Goal: Task Accomplishment & Management: Manage account settings

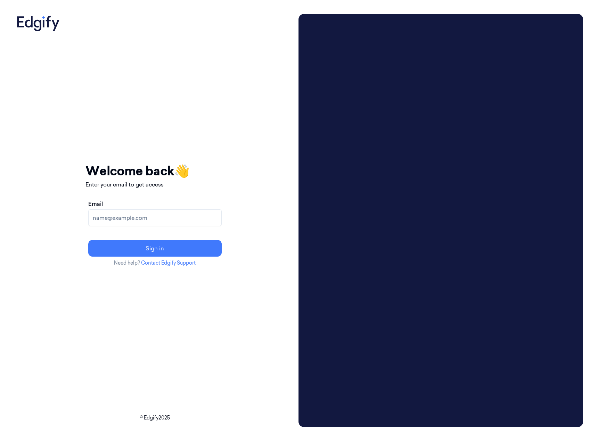
click at [162, 224] on input "Email" at bounding box center [154, 218] width 133 height 17
click at [0, 441] on com-1password-button at bounding box center [0, 441] width 0 height 0
click at [179, 220] on input "Email" at bounding box center [154, 218] width 133 height 17
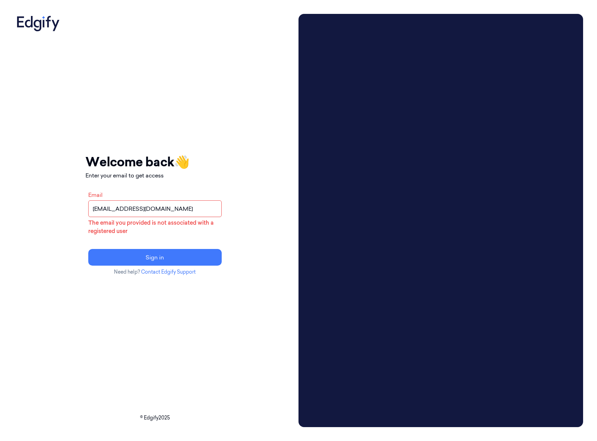
click at [156, 212] on input "[EMAIL_ADDRESS][DOMAIN_NAME]" at bounding box center [154, 209] width 133 height 17
drag, startPoint x: 180, startPoint y: 213, endPoint x: 12, endPoint y: 206, distance: 168.3
click at [0, 210] on html "Your session expired - please log in again Email sent - check your inbox for th…" at bounding box center [298, 220] width 597 height 441
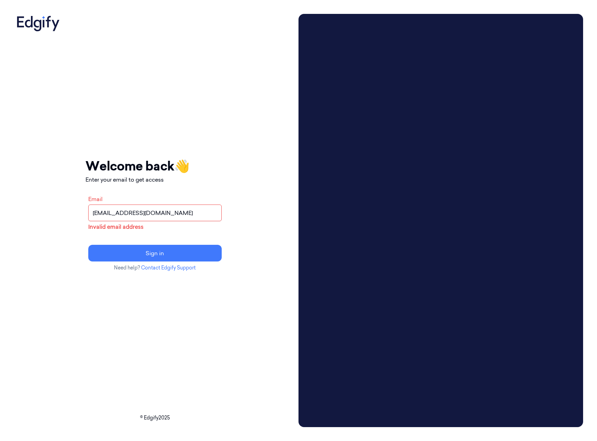
type input "[EMAIL_ADDRESS][DOMAIN_NAME]"
click at [88, 245] on button "Sign in" at bounding box center [154, 253] width 133 height 17
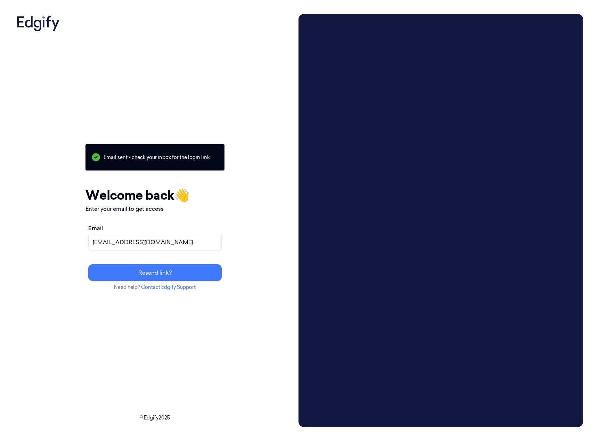
click at [267, 346] on div "Your session expired - please log in again Email sent - check your inbox for th…" at bounding box center [155, 221] width 282 height 414
click at [153, 272] on button "Resend link?" at bounding box center [154, 272] width 133 height 17
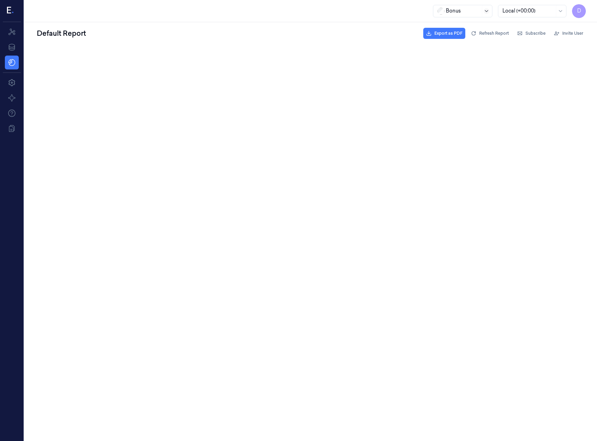
click at [474, 11] on div at bounding box center [463, 10] width 35 height 7
click at [370, 12] on div "Bonus Local (+00:00) D" at bounding box center [310, 11] width 573 height 22
